Goal: Find specific fact: Find specific fact

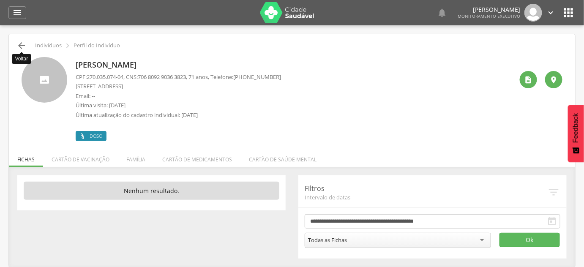
click at [20, 45] on icon "" at bounding box center [21, 46] width 10 height 10
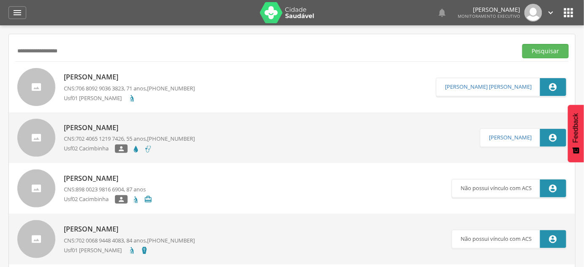
click at [39, 57] on input "**********" at bounding box center [264, 51] width 499 height 14
click at [523, 44] on button "Pesquisar" at bounding box center [546, 51] width 47 height 14
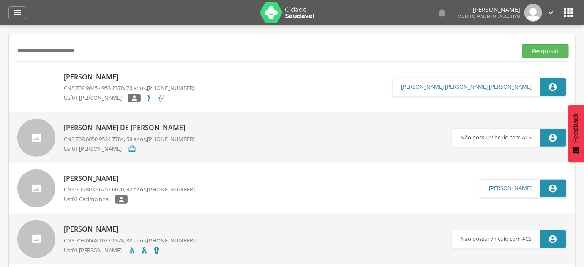
click at [163, 78] on p "[PERSON_NAME]" at bounding box center [129, 77] width 131 height 10
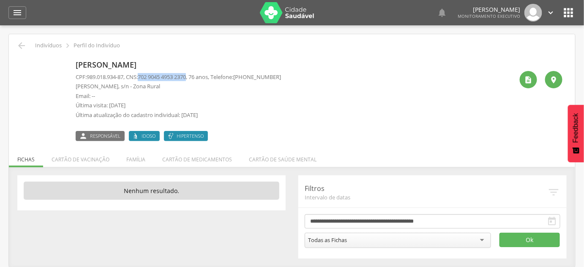
drag, startPoint x: 144, startPoint y: 76, endPoint x: 194, endPoint y: 75, distance: 49.9
click at [186, 75] on span "702 9045 4953 2370" at bounding box center [162, 77] width 48 height 8
copy span "702 9045 4953 2370"
click at [24, 44] on icon "" at bounding box center [21, 46] width 10 height 10
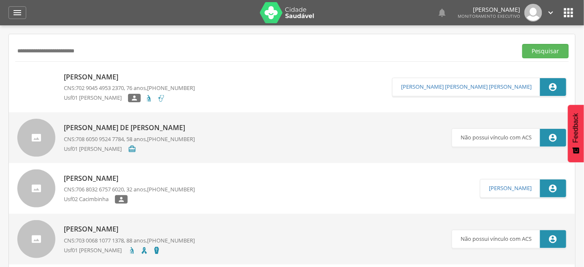
click at [24, 50] on input "**********" at bounding box center [264, 51] width 499 height 14
type input "**********"
click at [523, 44] on button "Pesquisar" at bounding box center [546, 51] width 47 height 14
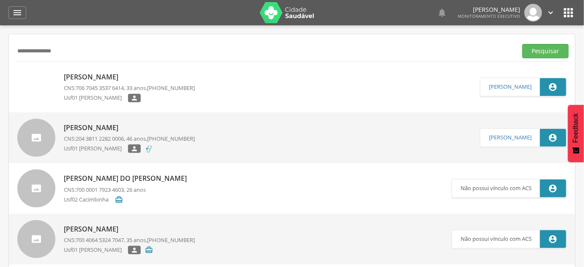
click at [91, 85] on span "706 7045 3537 6414" at bounding box center [100, 88] width 48 height 8
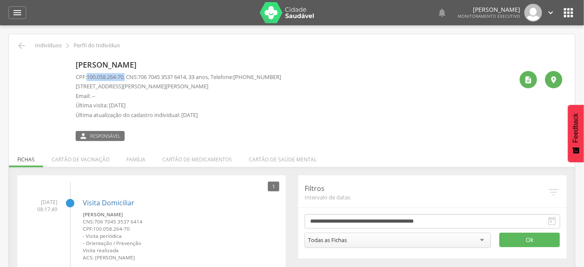
drag, startPoint x: 92, startPoint y: 77, endPoint x: 129, endPoint y: 77, distance: 36.4
click at [129, 77] on p "CPF: 100.058.264-70 , CNS: [PHONE_NUMBER] , 33 anos, Telefone: [PHONE_NUMBER]" at bounding box center [179, 77] width 206 height 8
click at [259, 83] on p "[STREET_ADDRESS][PERSON_NAME][PERSON_NAME]" at bounding box center [179, 86] width 206 height 8
drag, startPoint x: 146, startPoint y: 77, endPoint x: 195, endPoint y: 76, distance: 49.1
click at [195, 76] on p "CPF: 100.058.264-70 , CNS: [PHONE_NUMBER] , 33 anos, Telefone: [PHONE_NUMBER]" at bounding box center [179, 77] width 206 height 8
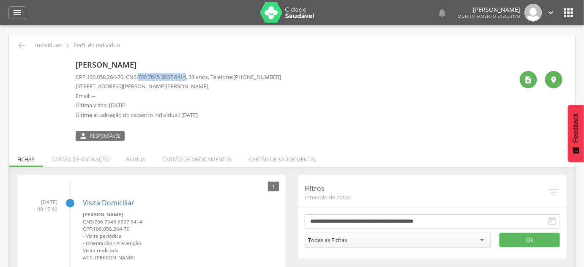
copy span "706 7045 3537 6414"
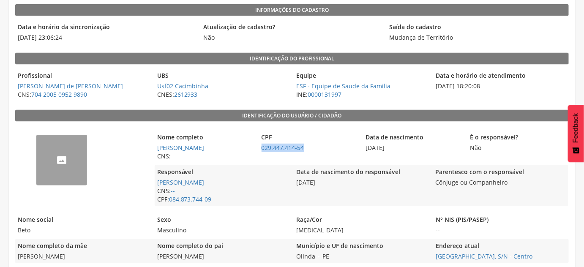
scroll to position [77, 0]
